Goal: Task Accomplishment & Management: Use online tool/utility

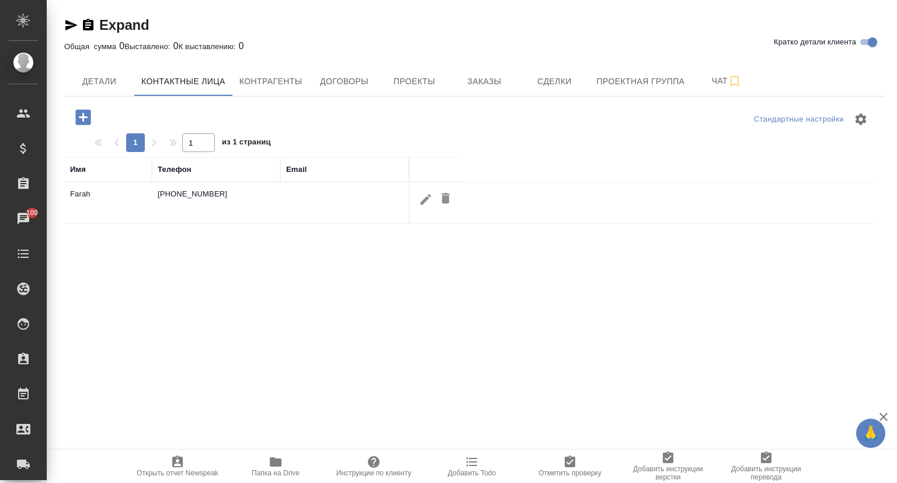
select select "RU"
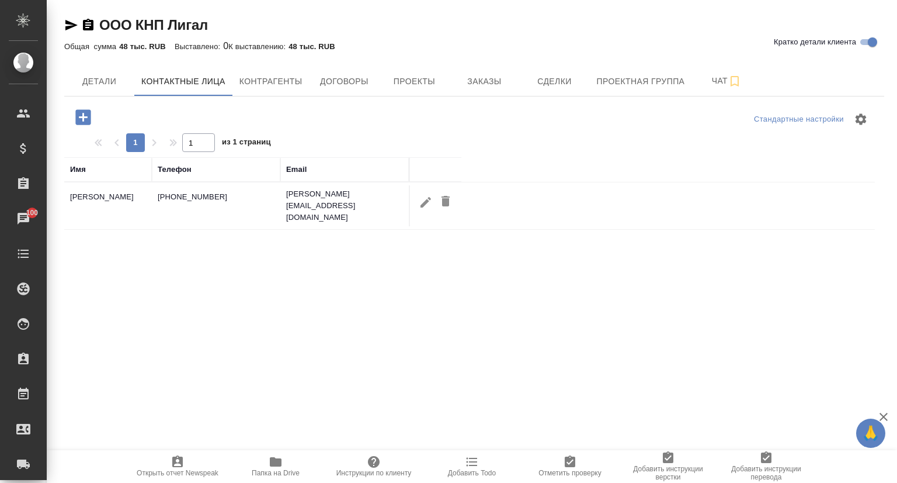
select select "RU"
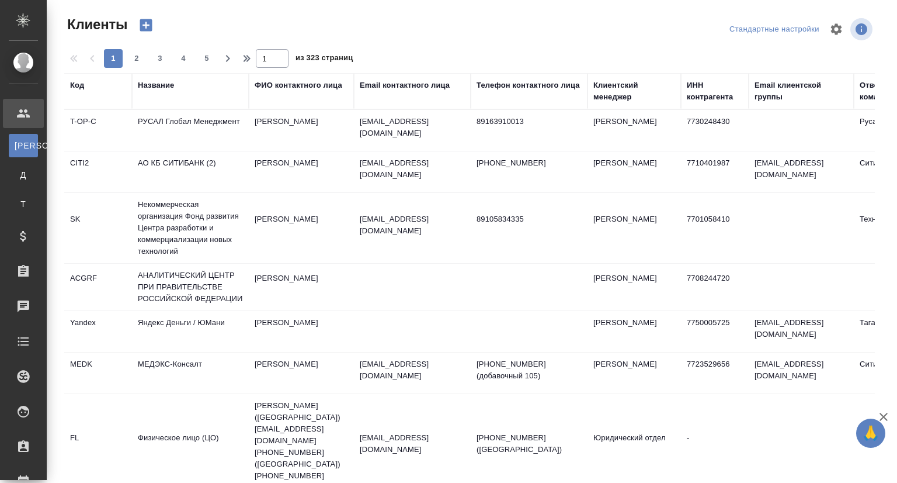
select select "RU"
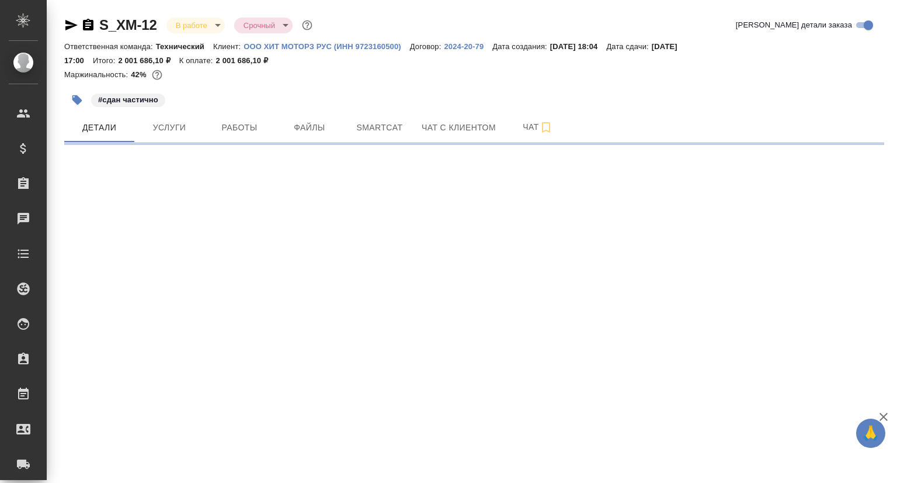
select select "RU"
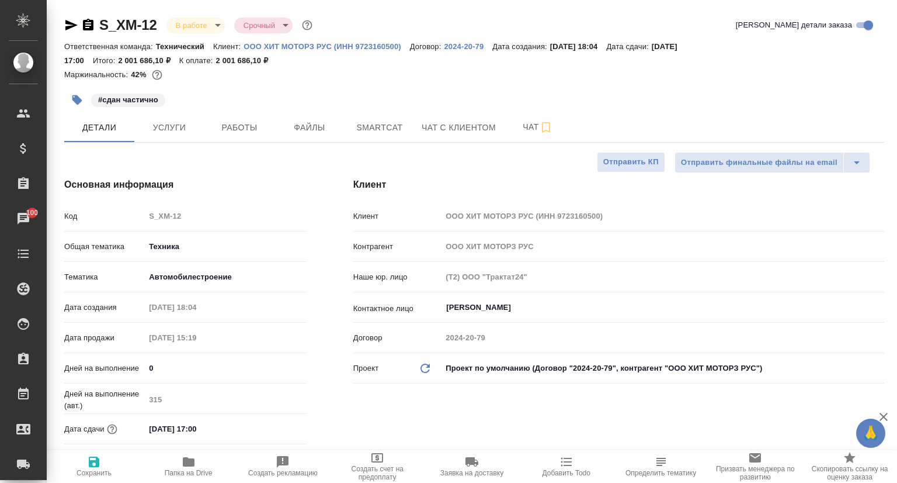
type textarea "x"
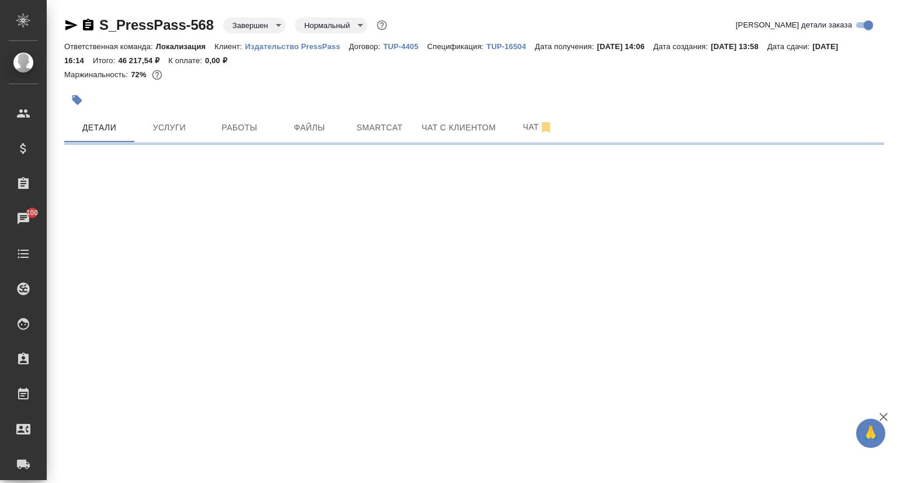
select select "RU"
